Goal: Task Accomplishment & Management: Complete application form

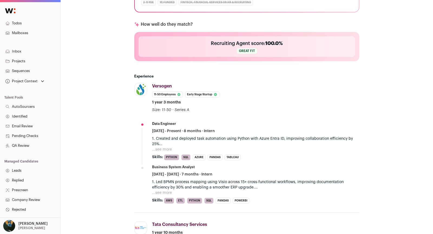
scroll to position [168, 0]
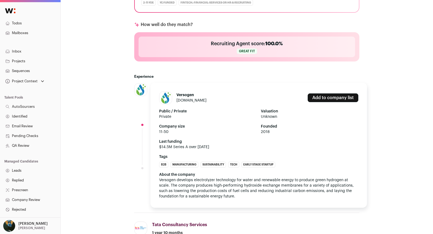
click at [135, 116] on li "Versogen versogen.com Add to company list Public / Private Private Valuation Un…" at bounding box center [246, 148] width 225 height 130
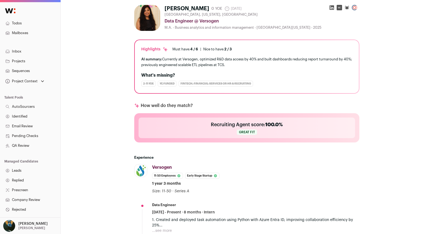
scroll to position [0, 0]
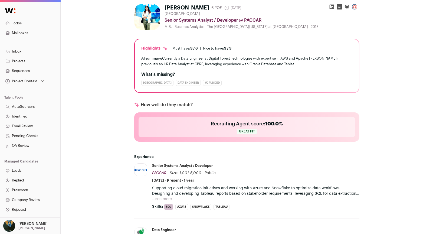
scroll to position [89, 0]
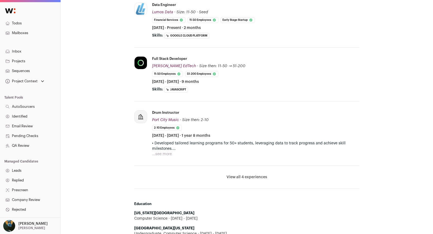
scroll to position [260, 0]
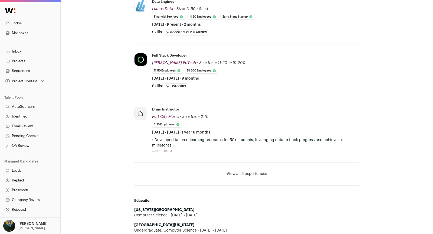
click at [249, 168] on li "View all 4 experiences View less" at bounding box center [246, 173] width 225 height 23
click at [248, 171] on button "View all 4 experiences" at bounding box center [246, 173] width 41 height 5
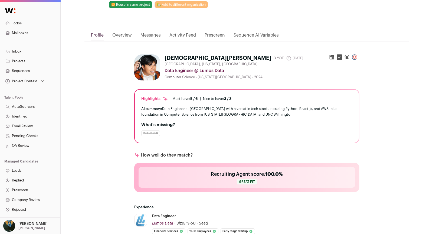
scroll to position [0, 0]
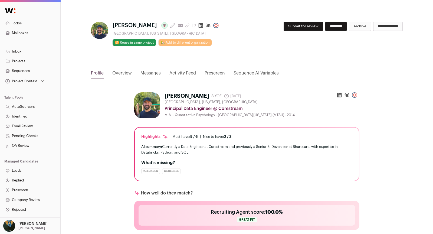
click at [299, 25] on button "Submit for review" at bounding box center [304, 26] width 40 height 9
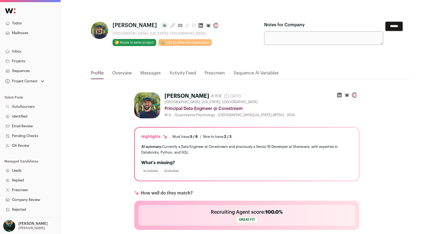
click at [402, 20] on div "James Ma Last update: 11 days ago View most recent conversation in Front Nashvi…" at bounding box center [246, 41] width 325 height 57
click at [398, 23] on input "******" at bounding box center [393, 26] width 17 height 9
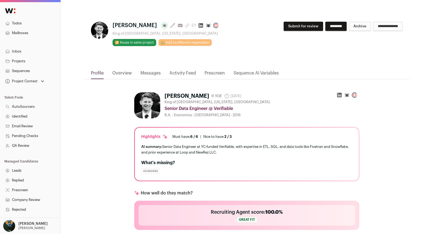
click at [293, 32] on div "**********" at bounding box center [333, 29] width 139 height 14
click at [293, 28] on button "Submit for review" at bounding box center [304, 26] width 40 height 9
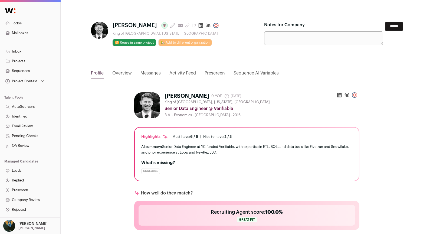
click at [400, 25] on input "******" at bounding box center [393, 26] width 17 height 9
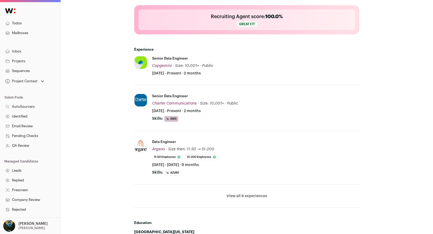
scroll to position [195, 0]
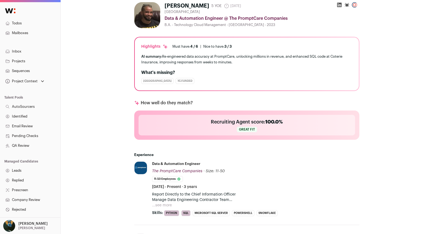
scroll to position [155, 0]
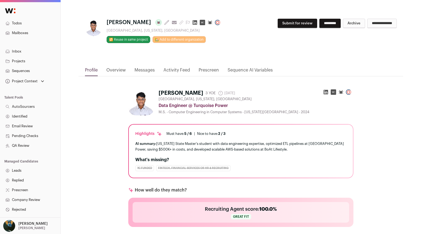
scroll to position [0, 6]
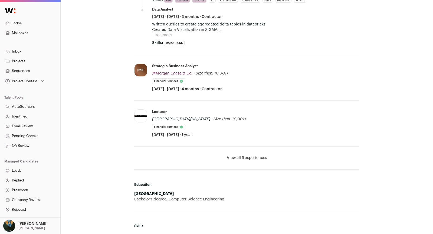
scroll to position [328, 0]
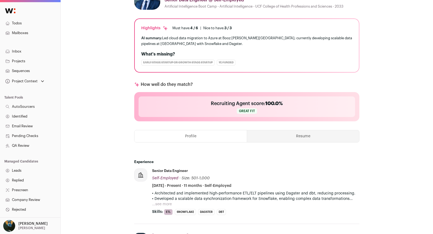
scroll to position [220, 0]
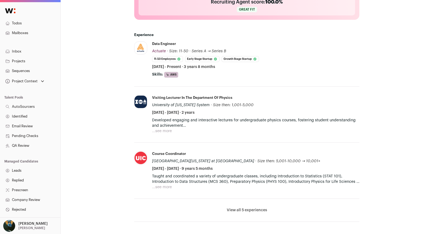
scroll to position [207, 0]
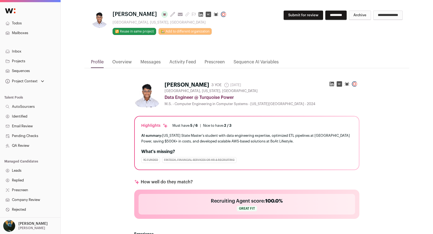
scroll to position [2, 0]
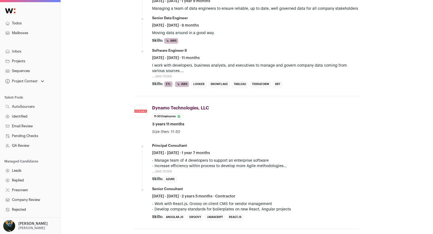
scroll to position [402, 0]
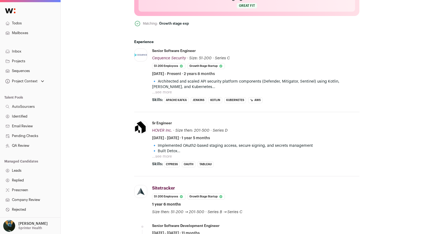
scroll to position [196, 0]
